Goal: Task Accomplishment & Management: Use online tool/utility

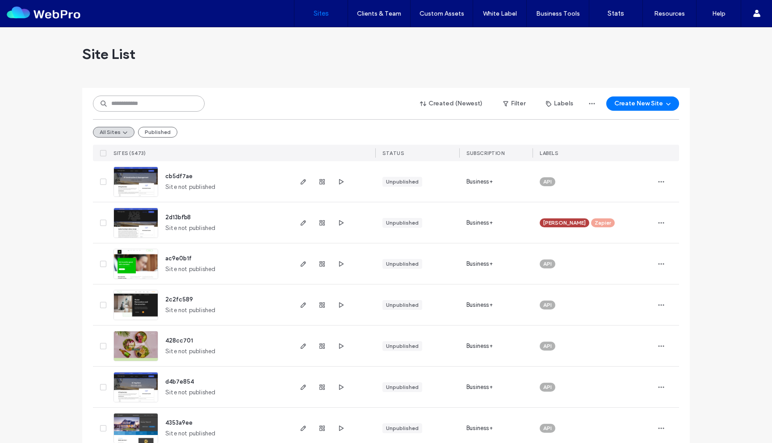
click at [141, 103] on input at bounding box center [149, 104] width 112 height 16
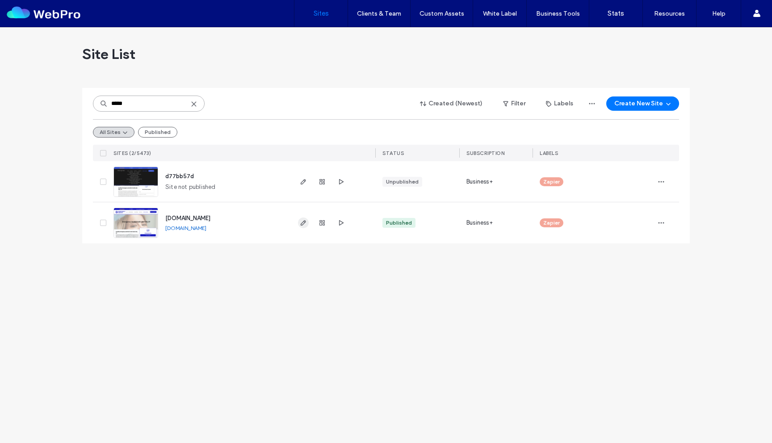
type input "*****"
click at [301, 218] on span "button" at bounding box center [303, 223] width 11 height 11
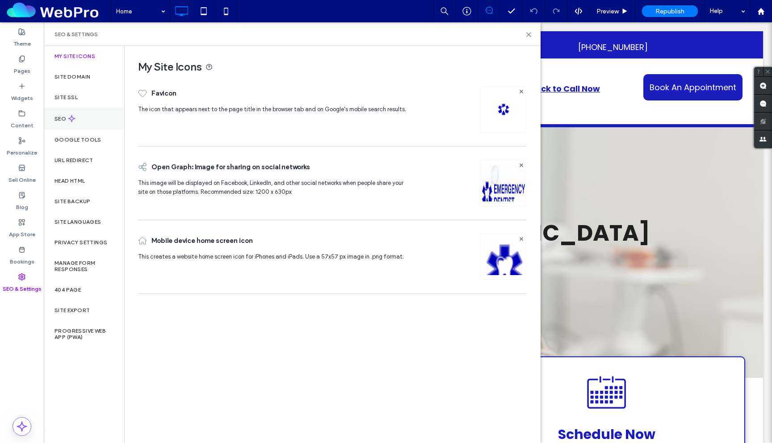
click at [89, 122] on div "SEO" at bounding box center [84, 119] width 80 height 22
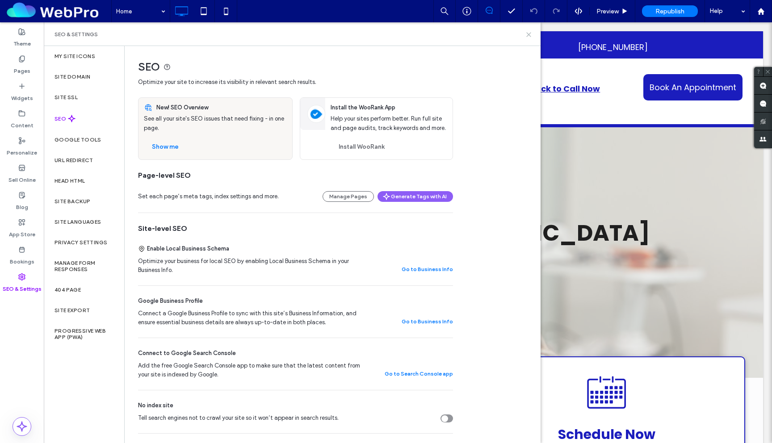
click at [530, 33] on use at bounding box center [529, 35] width 4 height 4
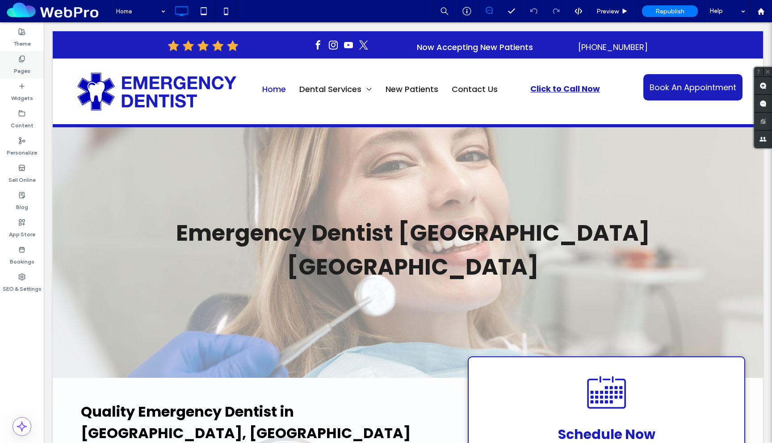
click at [29, 69] on div "Pages" at bounding box center [22, 64] width 44 height 27
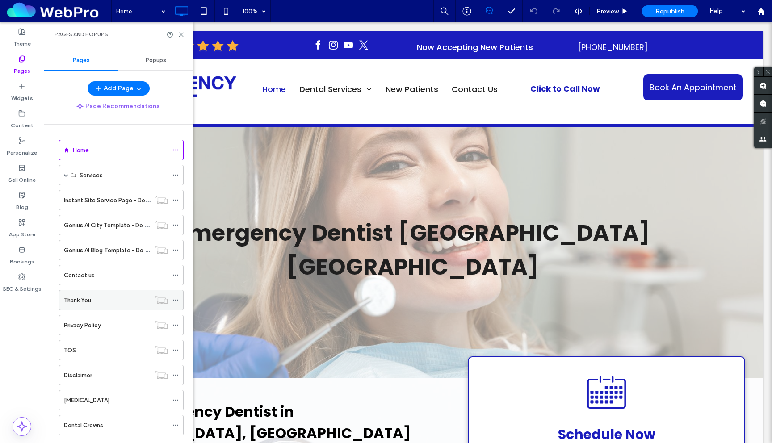
click at [98, 303] on div "Thank You" at bounding box center [107, 300] width 87 height 9
click at [183, 34] on icon at bounding box center [181, 34] width 7 height 7
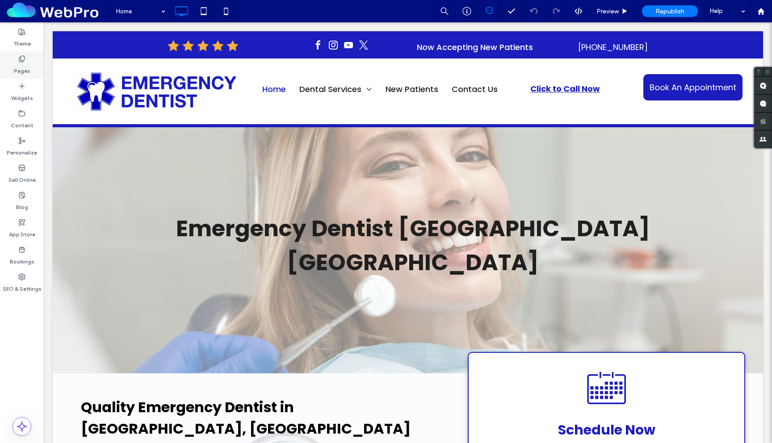
click at [24, 66] on label "Pages" at bounding box center [22, 69] width 17 height 13
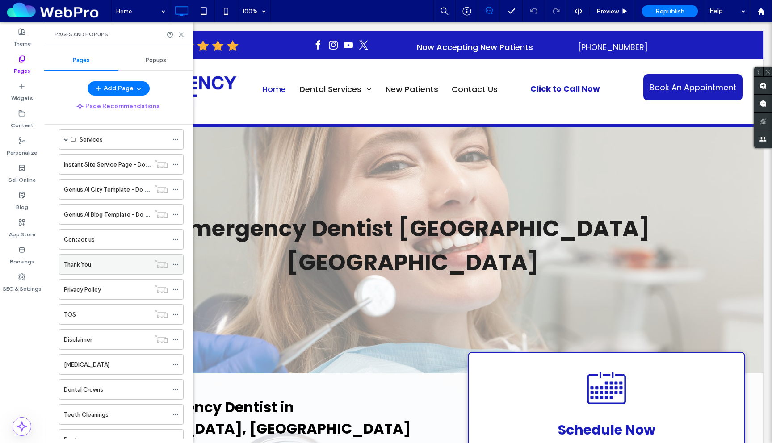
scroll to position [43, 0]
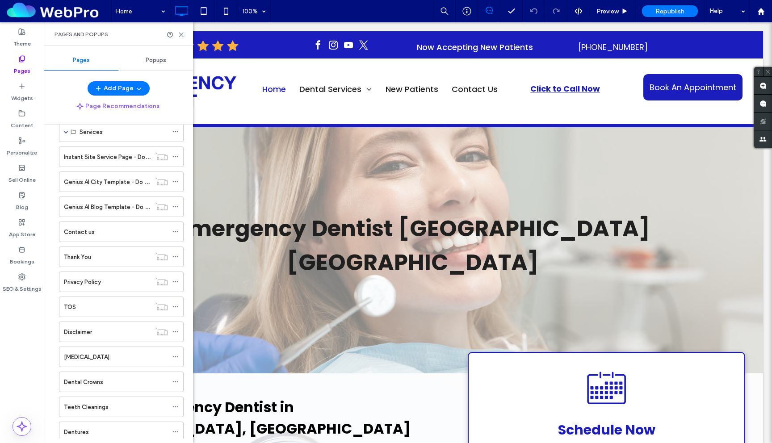
click at [106, 237] on div "Contact us" at bounding box center [116, 232] width 104 height 20
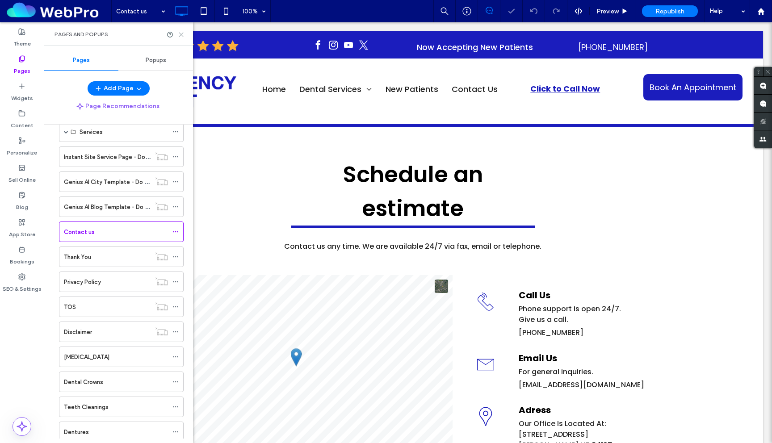
click at [182, 36] on icon at bounding box center [181, 34] width 7 height 7
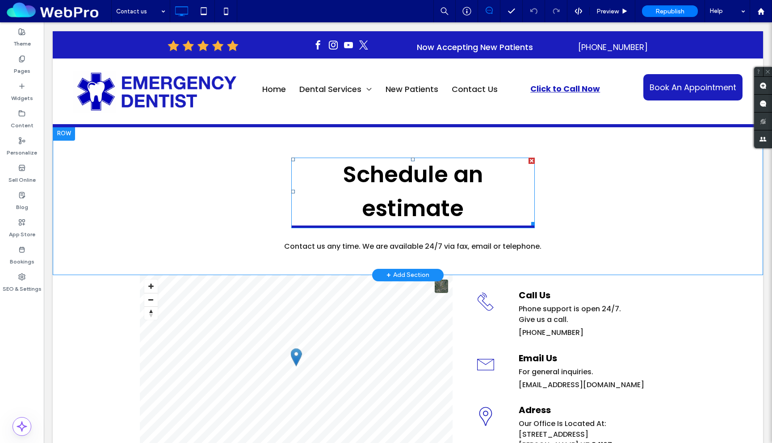
click at [483, 202] on h1 "Schedule an estimate" at bounding box center [413, 192] width 244 height 68
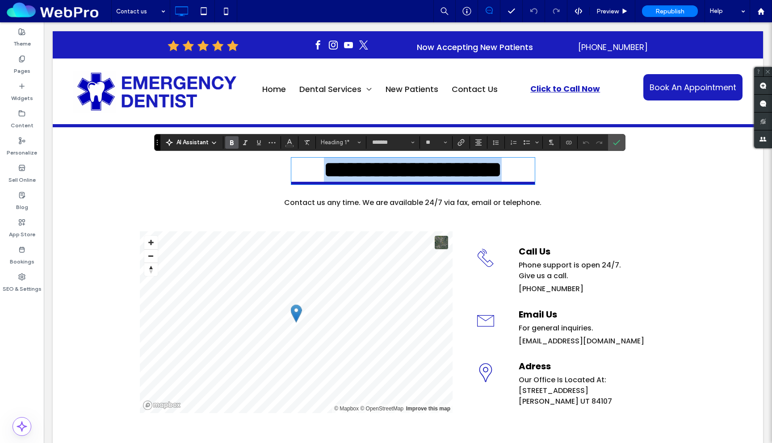
click at [480, 182] on h1 "**********" at bounding box center [413, 170] width 244 height 24
drag, startPoint x: 473, startPoint y: 212, endPoint x: 369, endPoint y: 206, distance: 104.2
click at [369, 182] on h1 "**********" at bounding box center [413, 170] width 244 height 24
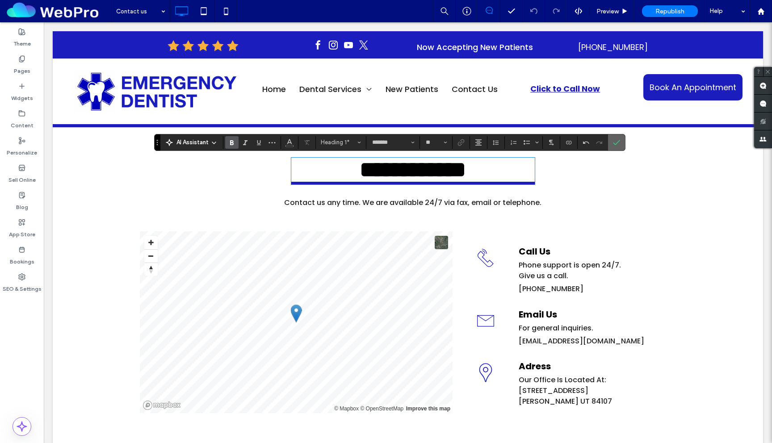
click at [621, 143] on label "Confirm" at bounding box center [616, 142] width 13 height 16
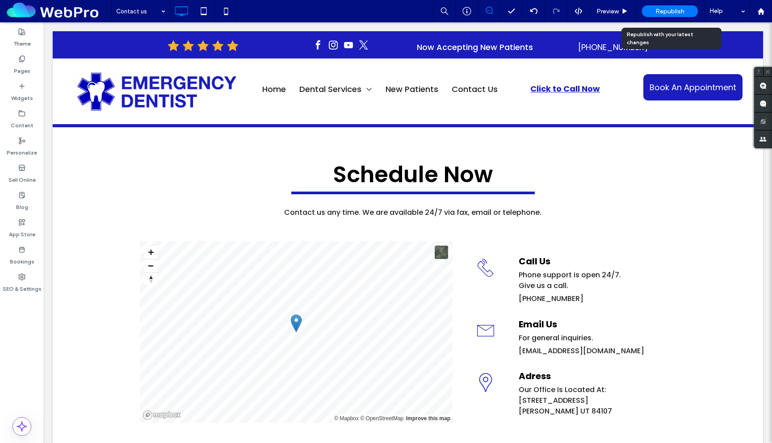
click at [676, 13] on span "Republish" at bounding box center [669, 12] width 29 height 8
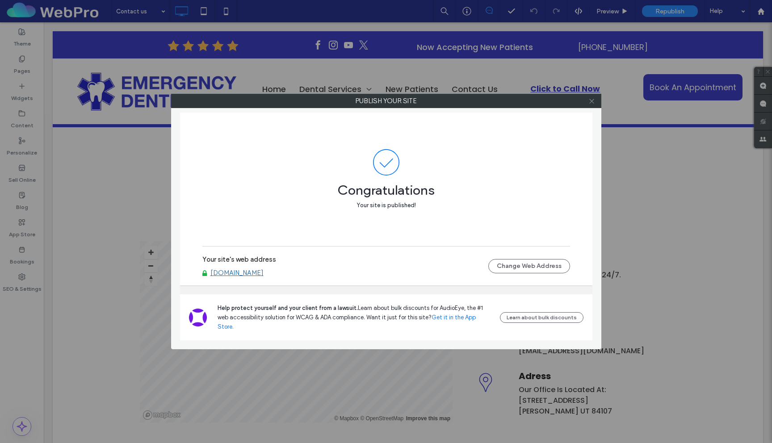
click at [595, 104] on span at bounding box center [591, 100] width 7 height 13
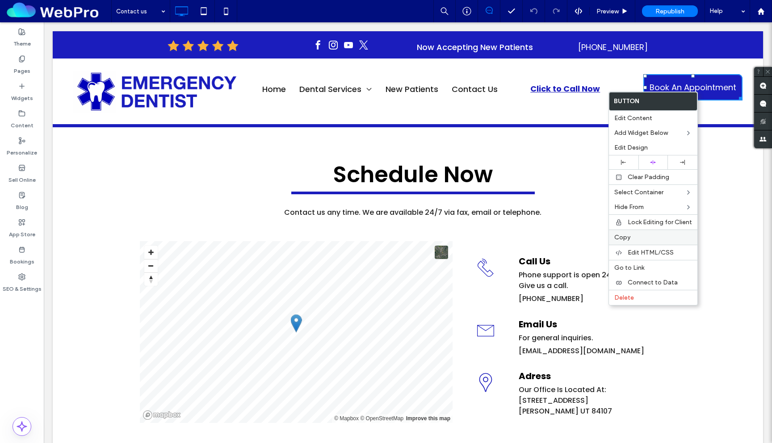
click at [646, 237] on label "Copy" at bounding box center [653, 238] width 78 height 8
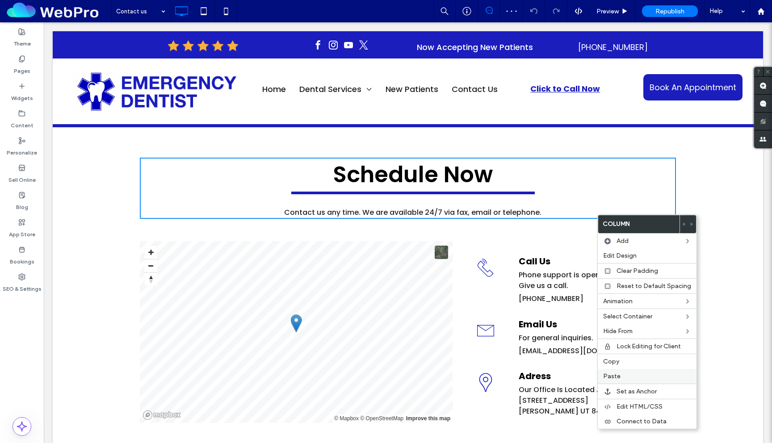
click at [633, 378] on label "Paste" at bounding box center [647, 377] width 88 height 8
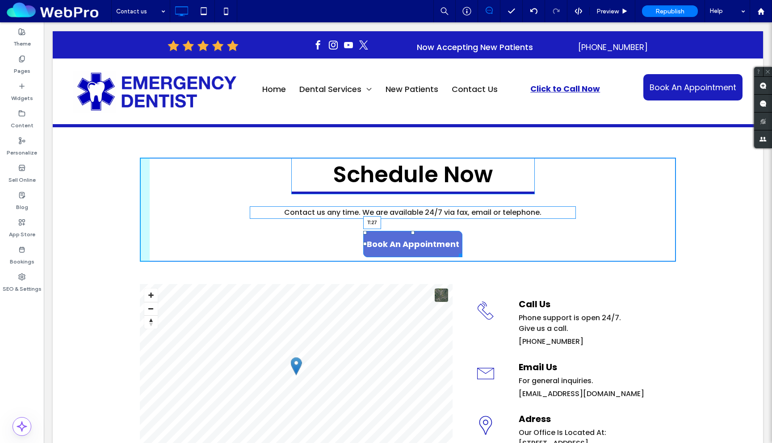
drag, startPoint x: 411, startPoint y: 225, endPoint x: 410, endPoint y: 233, distance: 8.1
click at [411, 233] on div at bounding box center [413, 233] width 4 height 4
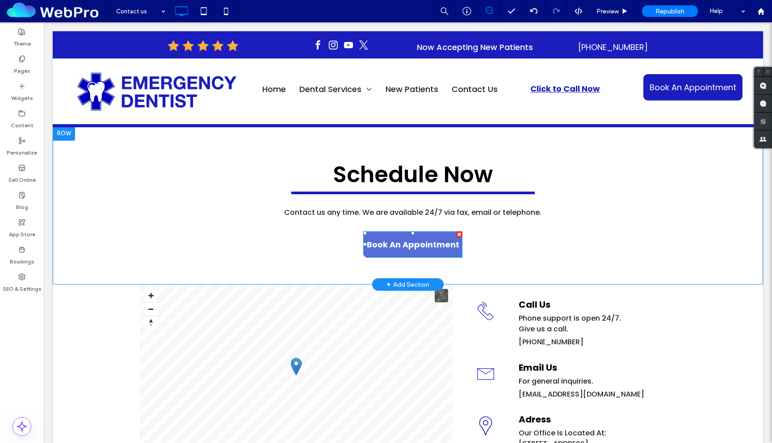
click at [420, 246] on span "Book An Appointment" at bounding box center [413, 244] width 92 height 26
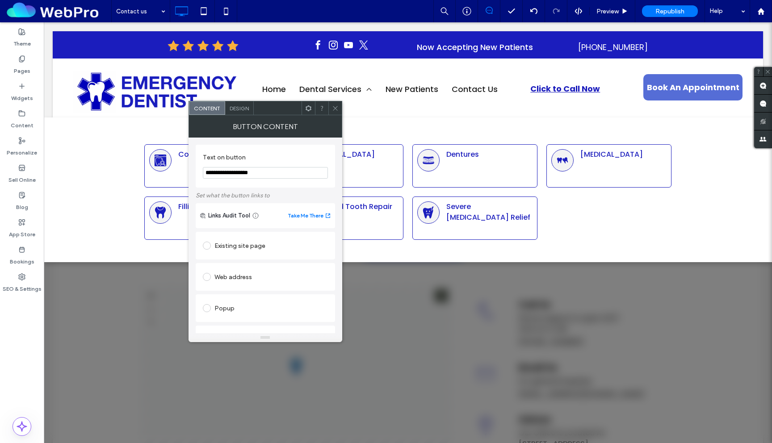
click at [678, 89] on span "Book An Appointment" at bounding box center [693, 87] width 92 height 26
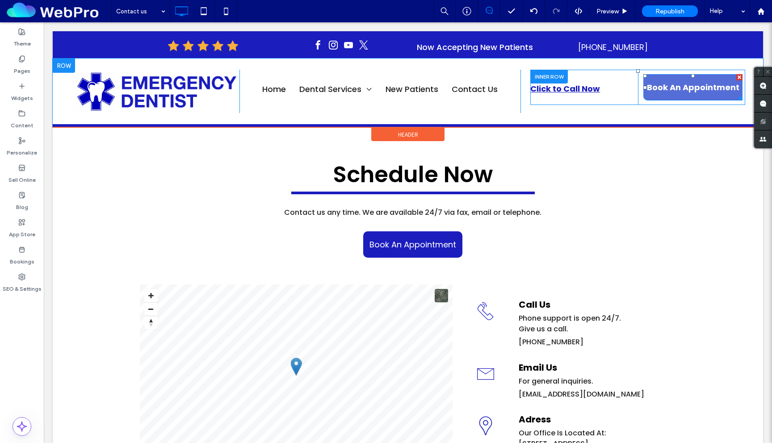
click at [701, 88] on span "Book An Appointment" at bounding box center [693, 87] width 92 height 26
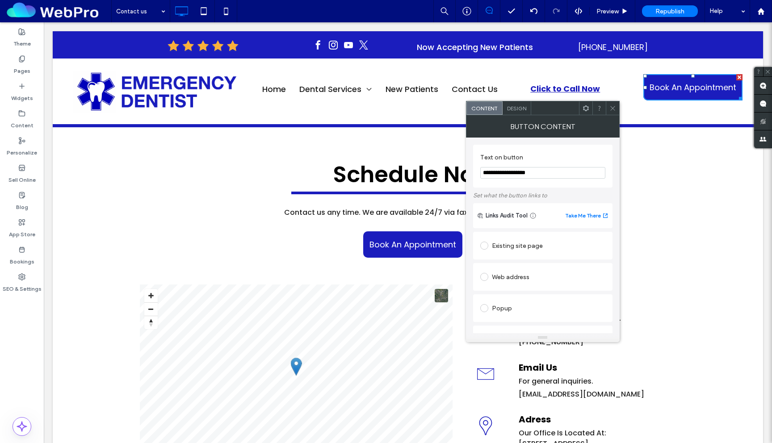
click at [611, 109] on icon at bounding box center [612, 108] width 7 height 7
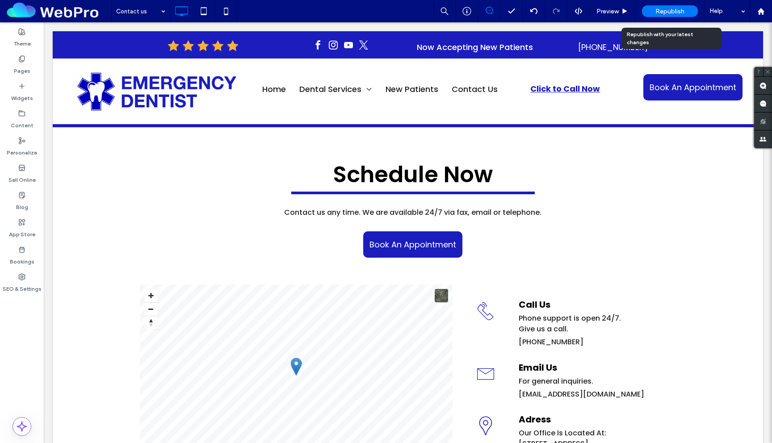
click at [670, 11] on span "Republish" at bounding box center [669, 12] width 29 height 8
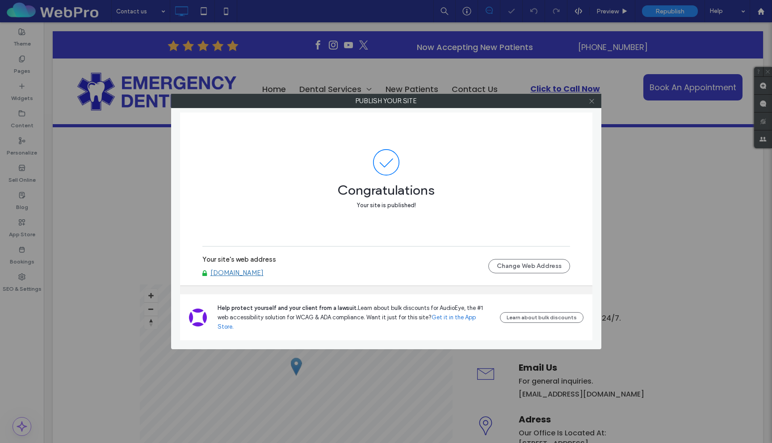
click at [592, 104] on icon at bounding box center [591, 101] width 7 height 7
